Goal: Find specific page/section: Find specific page/section

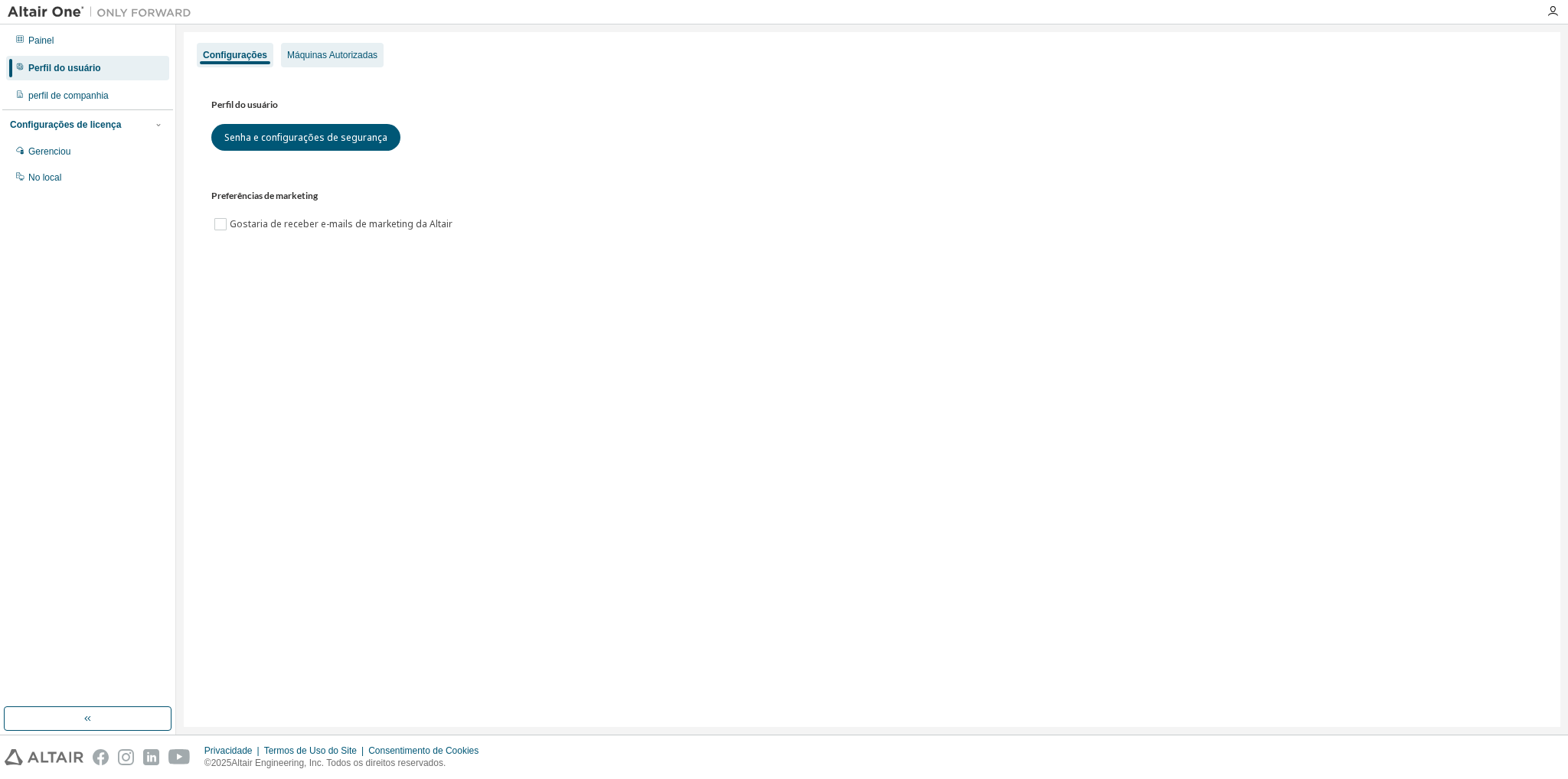
click at [332, 60] on font "Máquinas Autorizadas" at bounding box center [332, 55] width 91 height 11
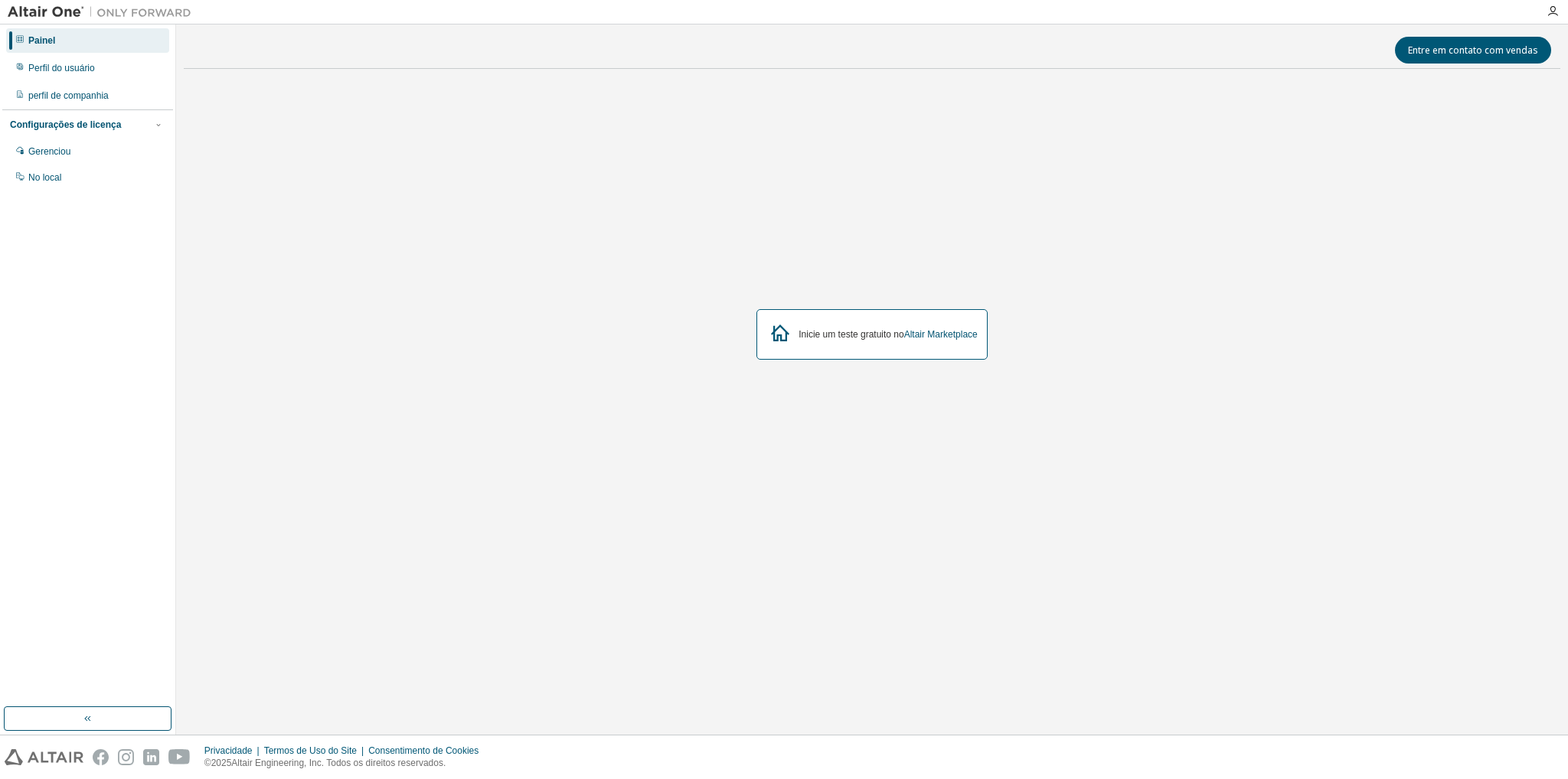
click at [779, 157] on div "Inicie um teste gratuito no Altair Marketplace" at bounding box center [872, 335] width 1377 height 507
